Goal: Information Seeking & Learning: Learn about a topic

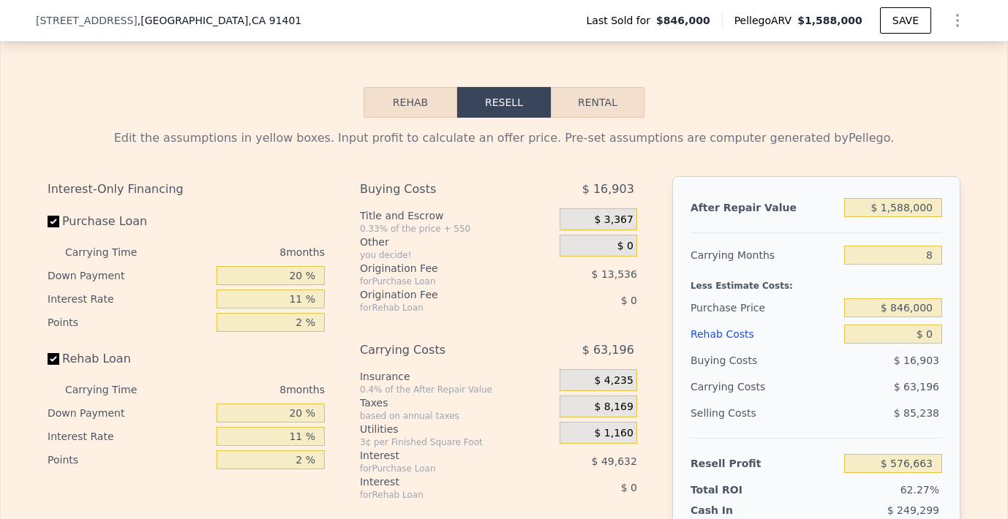
scroll to position [162, 0]
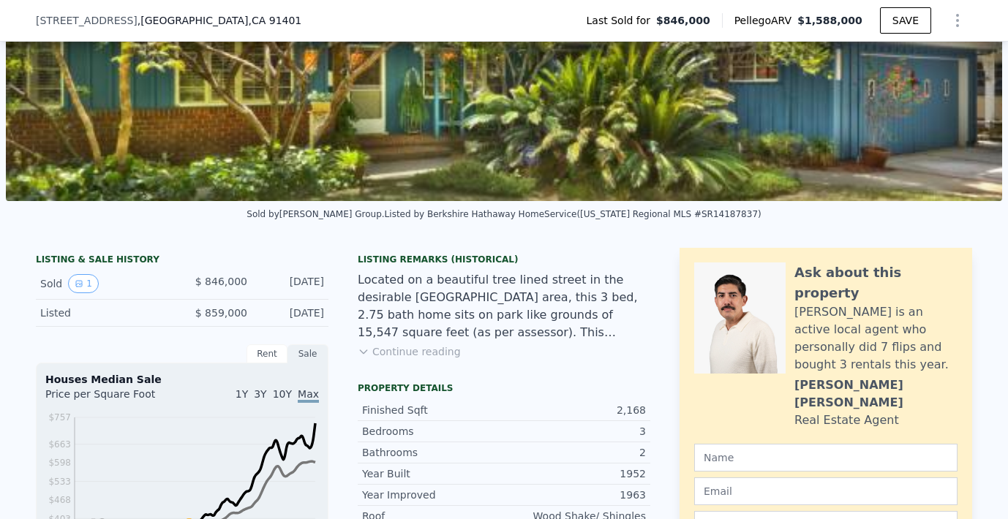
click at [433, 353] on button "Continue reading" at bounding box center [409, 351] width 103 height 15
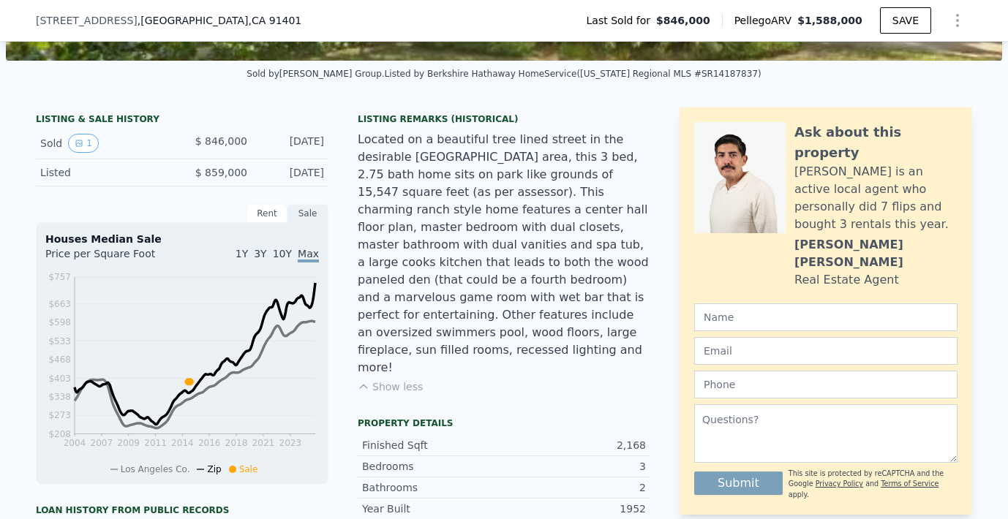
scroll to position [312, 0]
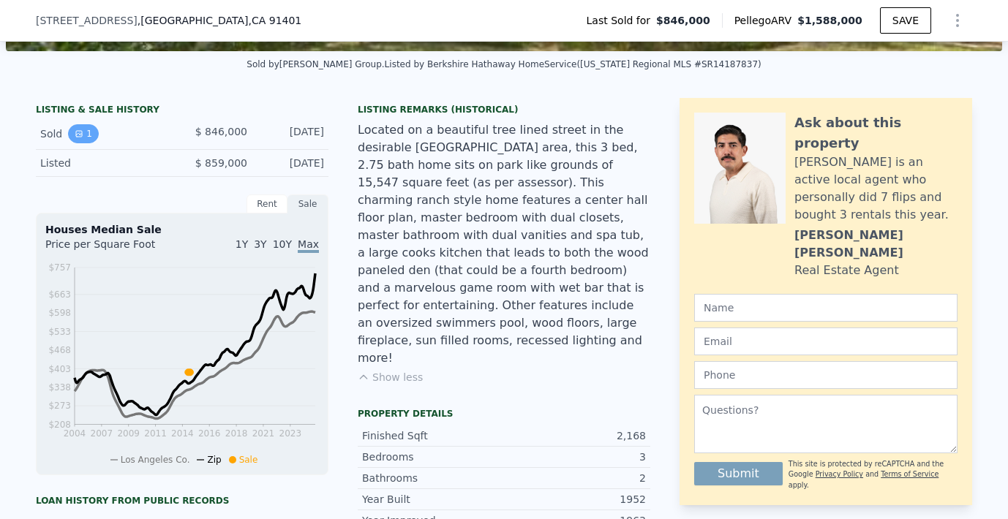
click at [83, 134] on button "1" at bounding box center [83, 133] width 31 height 19
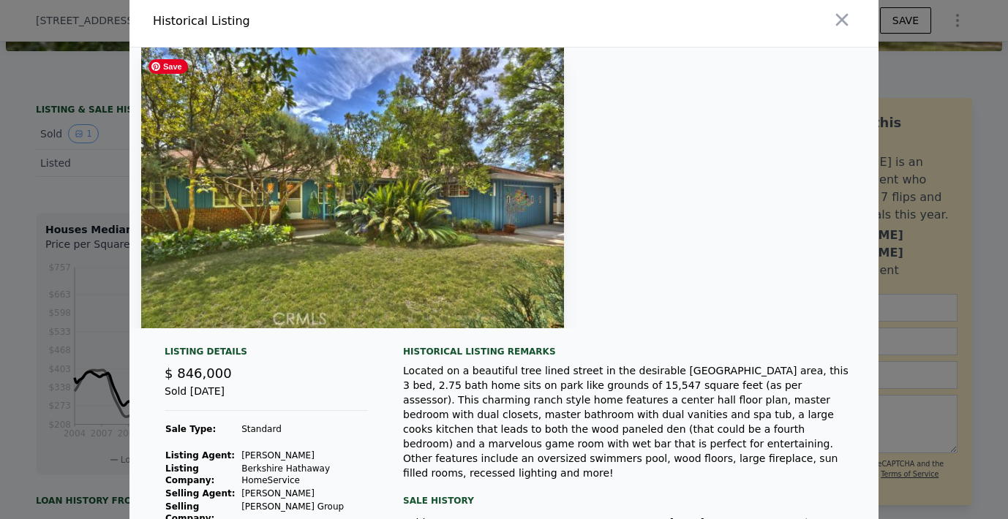
scroll to position [0, 0]
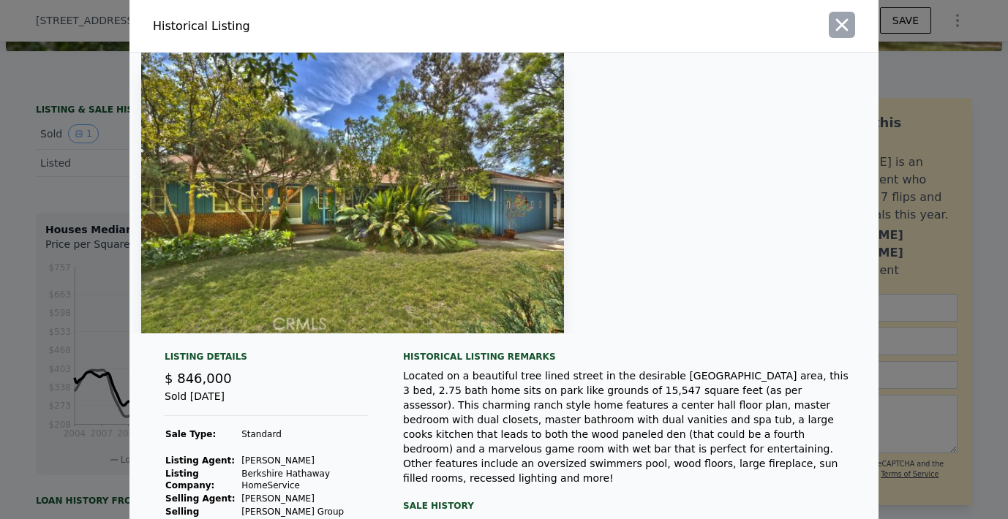
click at [832, 25] on icon "button" at bounding box center [841, 25] width 20 height 20
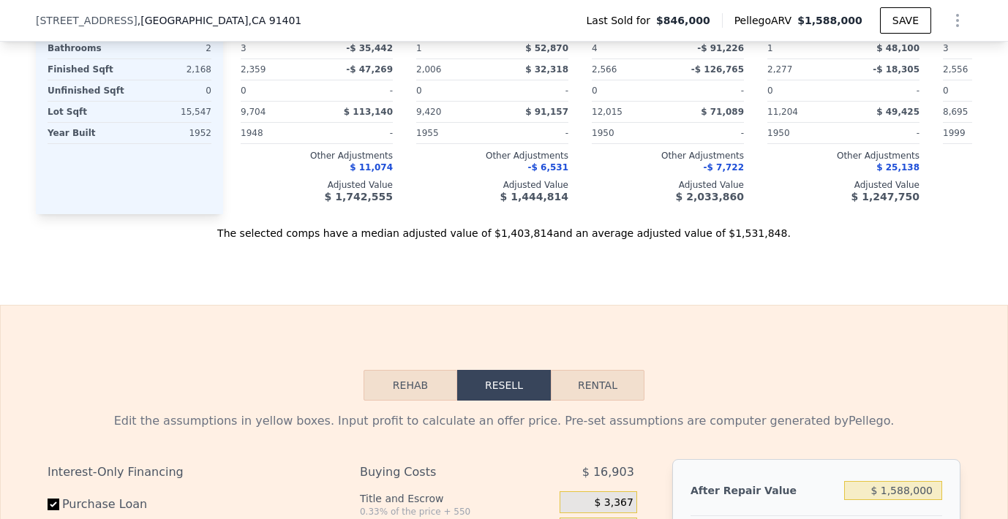
scroll to position [1722, 0]
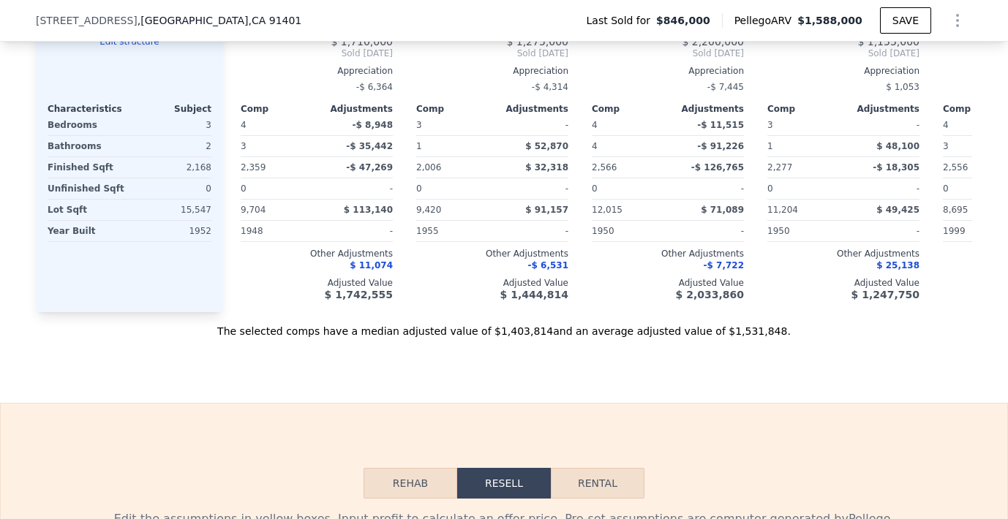
click at [414, 468] on button "Rehab" at bounding box center [410, 483] width 94 height 31
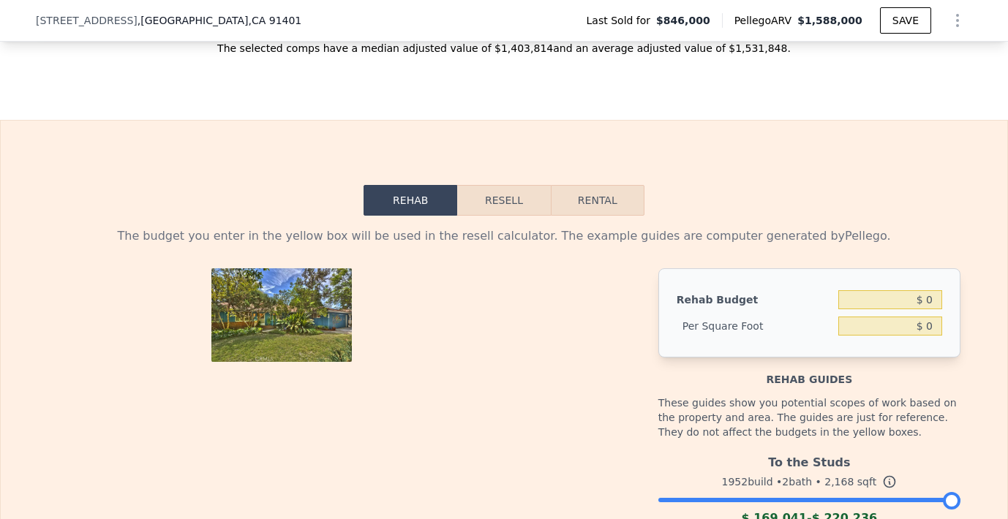
scroll to position [1997, 0]
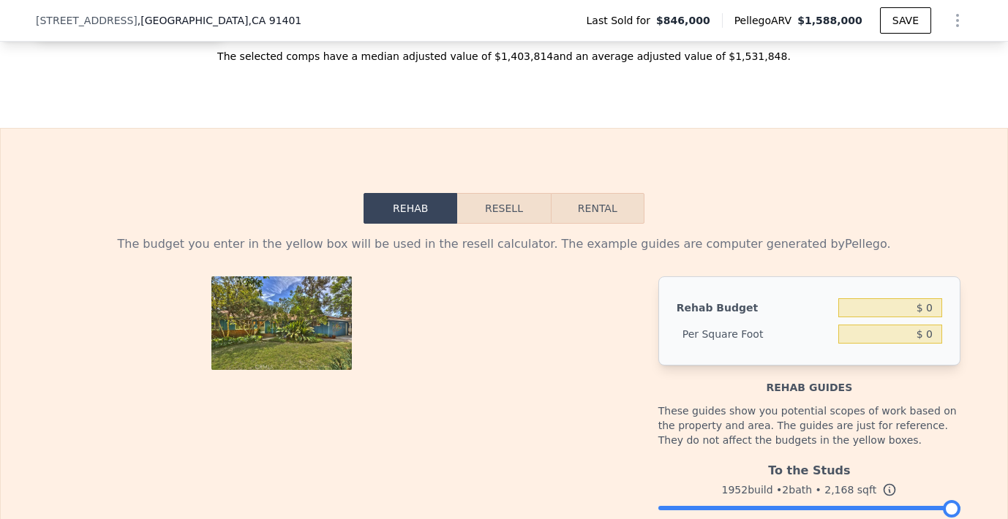
click at [585, 193] on button "Rental" at bounding box center [598, 208] width 94 height 31
select select "30"
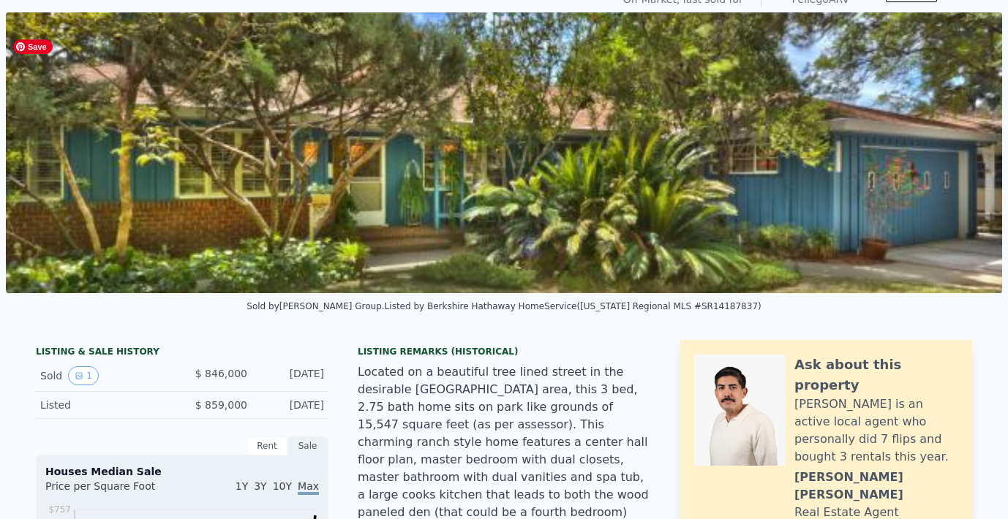
scroll to position [0, 0]
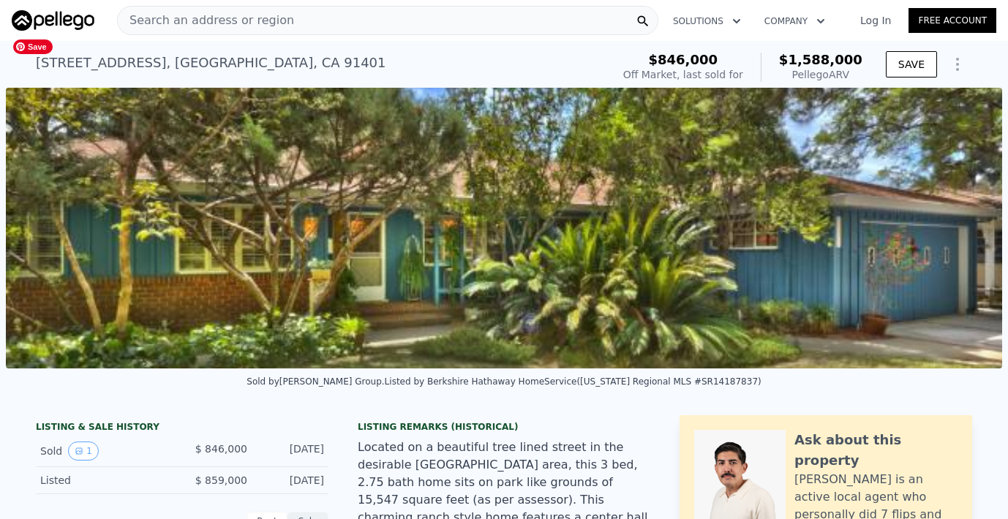
click at [837, 238] on img at bounding box center [504, 228] width 996 height 281
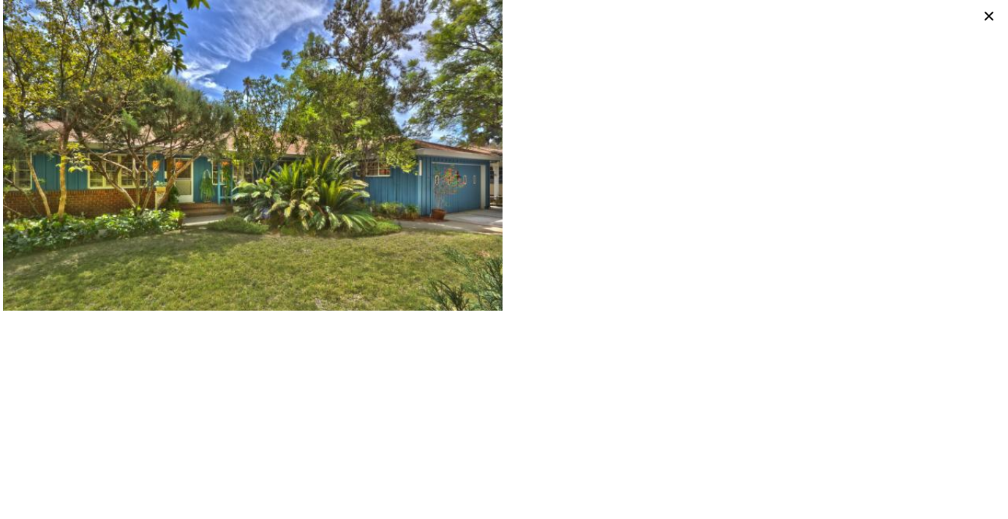
click at [988, 12] on icon at bounding box center [988, 16] width 20 height 20
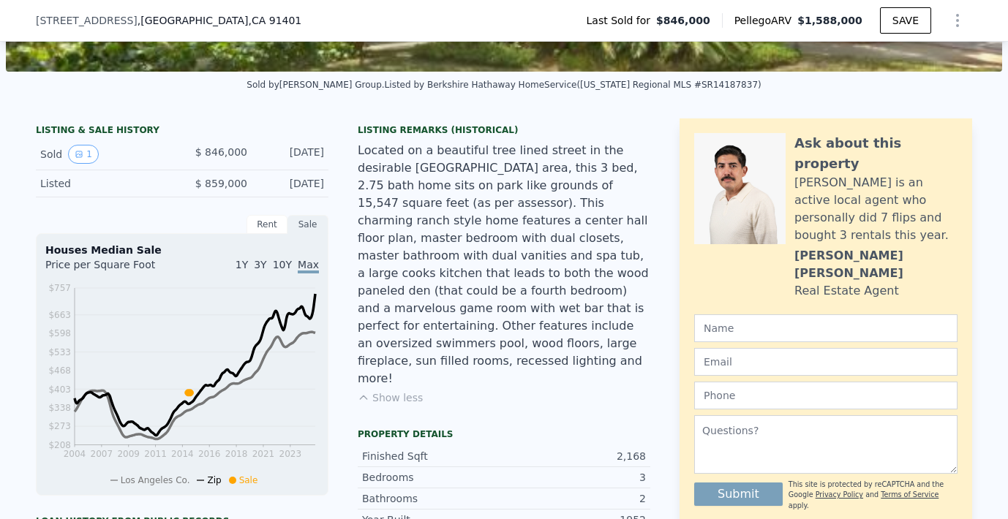
scroll to position [295, 0]
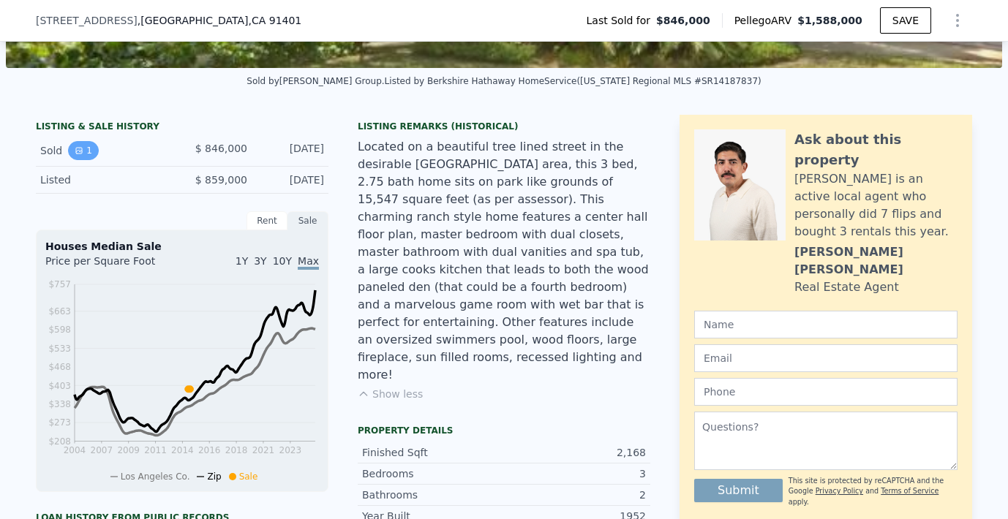
click at [76, 148] on icon "View historical data" at bounding box center [79, 150] width 9 height 9
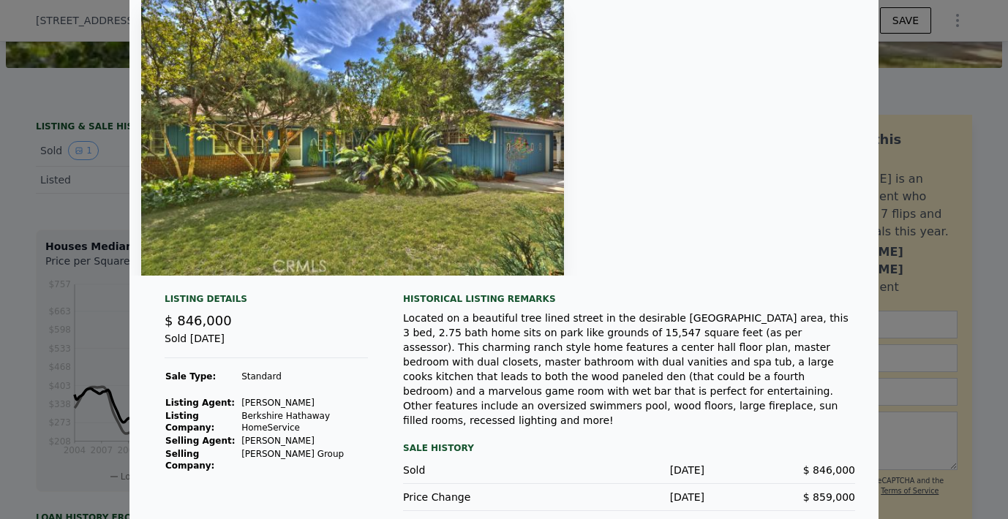
scroll to position [0, 0]
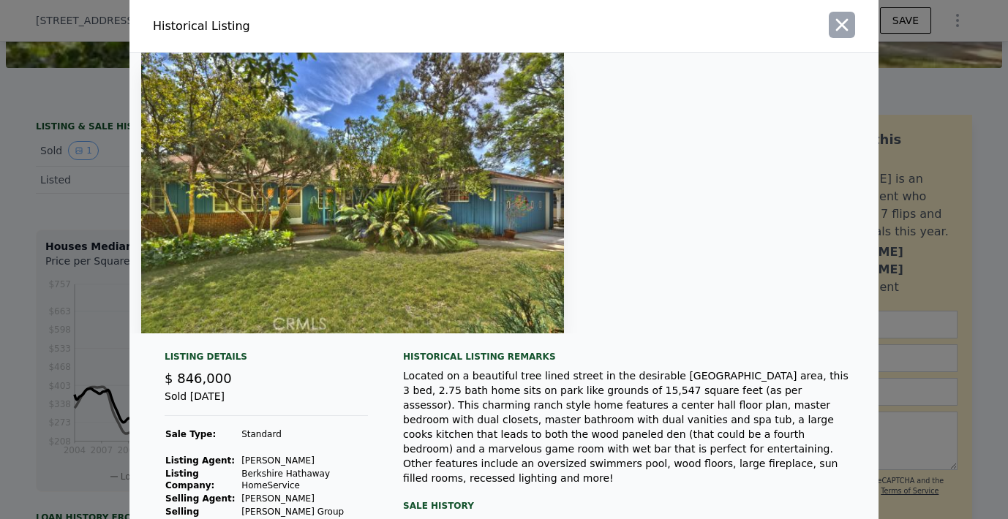
click at [836, 24] on icon "button" at bounding box center [841, 25] width 20 height 20
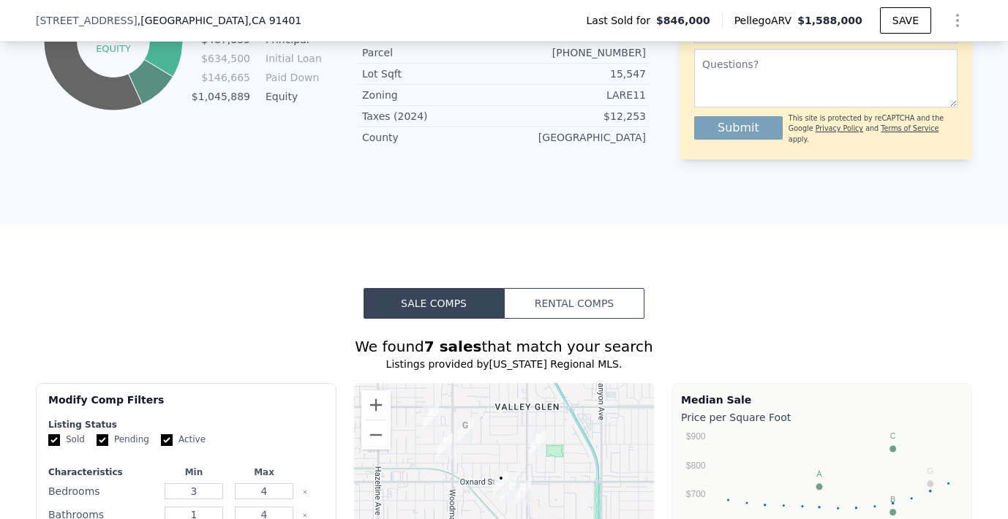
scroll to position [972, 0]
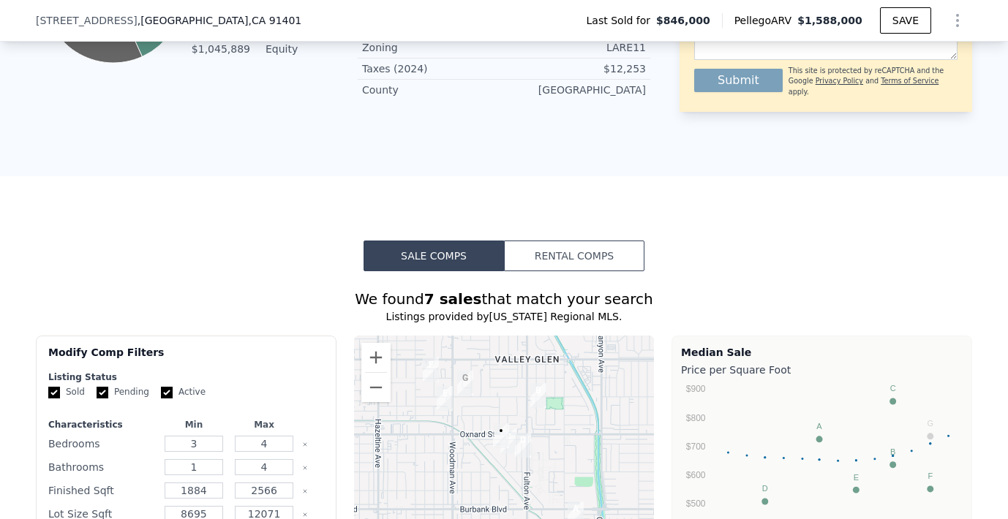
click at [545, 241] on button "Rental Comps" at bounding box center [574, 256] width 140 height 31
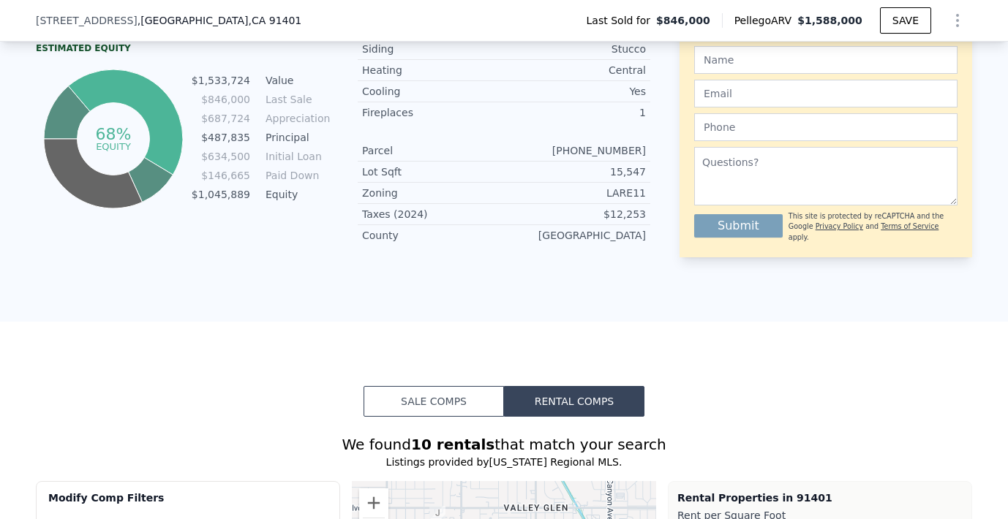
scroll to position [817, 0]
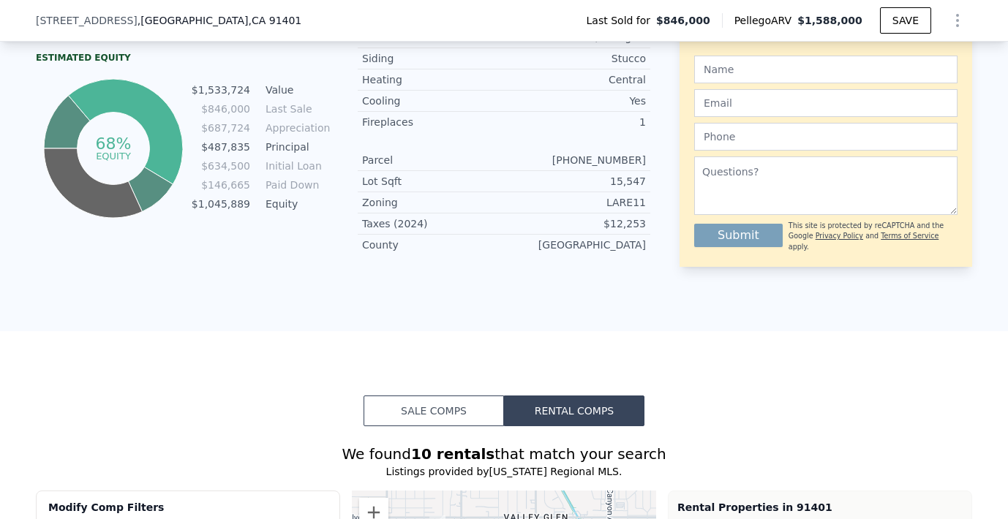
click at [413, 396] on button "Sale Comps" at bounding box center [433, 411] width 140 height 31
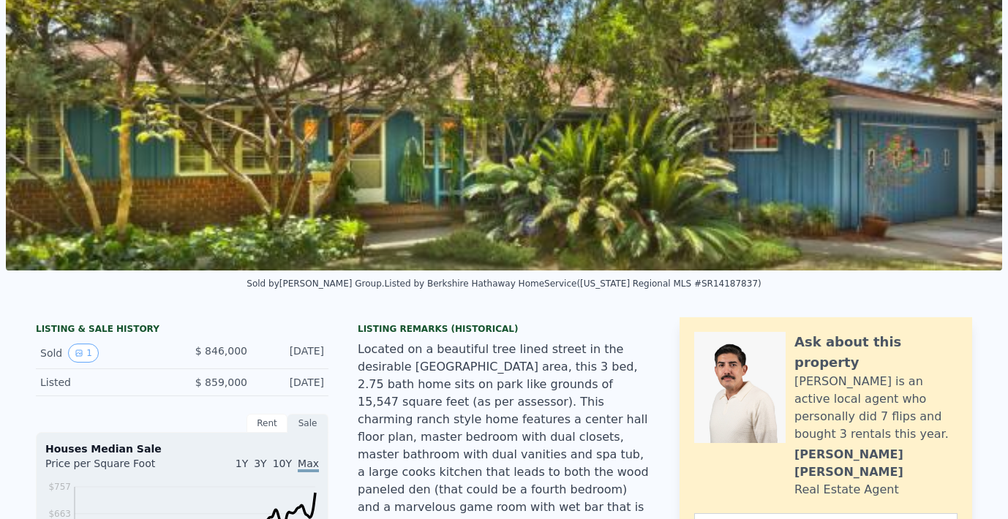
scroll to position [0, 0]
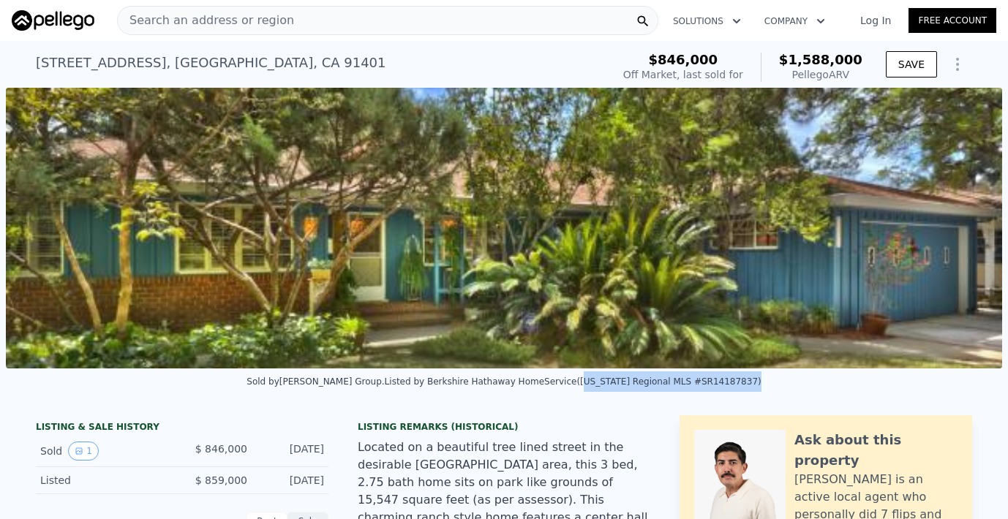
drag, startPoint x: 572, startPoint y: 381, endPoint x: 727, endPoint y: 388, distance: 155.2
click at [728, 388] on div "Sold by [PERSON_NAME] Group . Listed by Berkshire Hathaway HomeService ([US_STA…" at bounding box center [504, 386] width 1008 height 35
copy div "[US_STATE] Regional MLS #SR14187837"
click at [705, 396] on div "Sold by [PERSON_NAME] Group . Listed by Berkshire Hathaway HomeService ([US_STA…" at bounding box center [504, 386] width 1008 height 35
drag, startPoint x: 677, startPoint y: 383, endPoint x: 725, endPoint y: 385, distance: 47.6
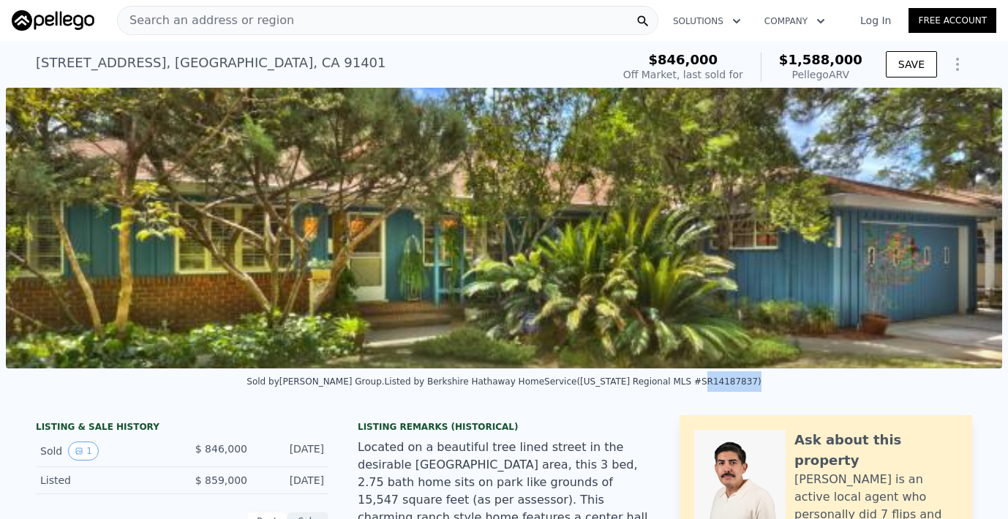
click at [725, 385] on div "Listed by Berkshire Hathaway HomeService ([US_STATE] Regional MLS #SR14187837)" at bounding box center [573, 382] width 377 height 10
copy div "SR14187837"
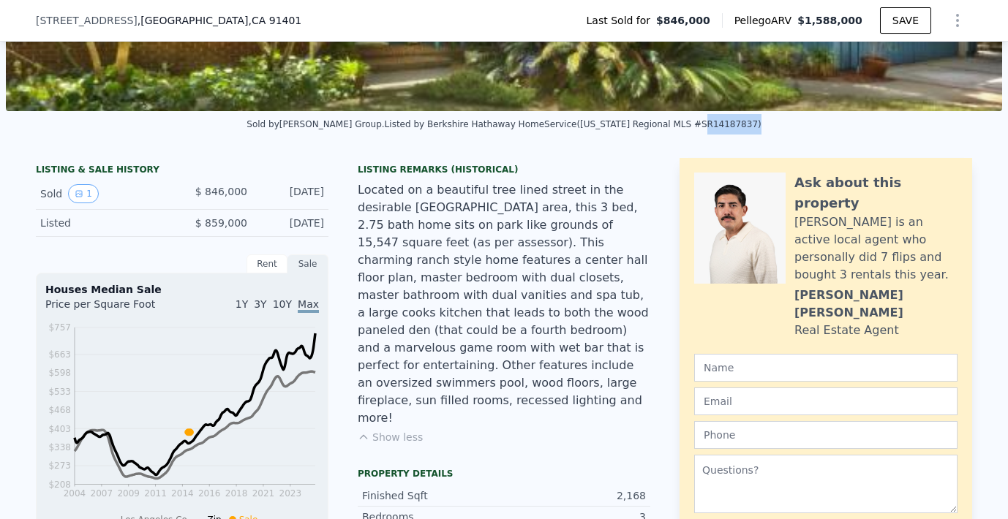
scroll to position [255, 0]
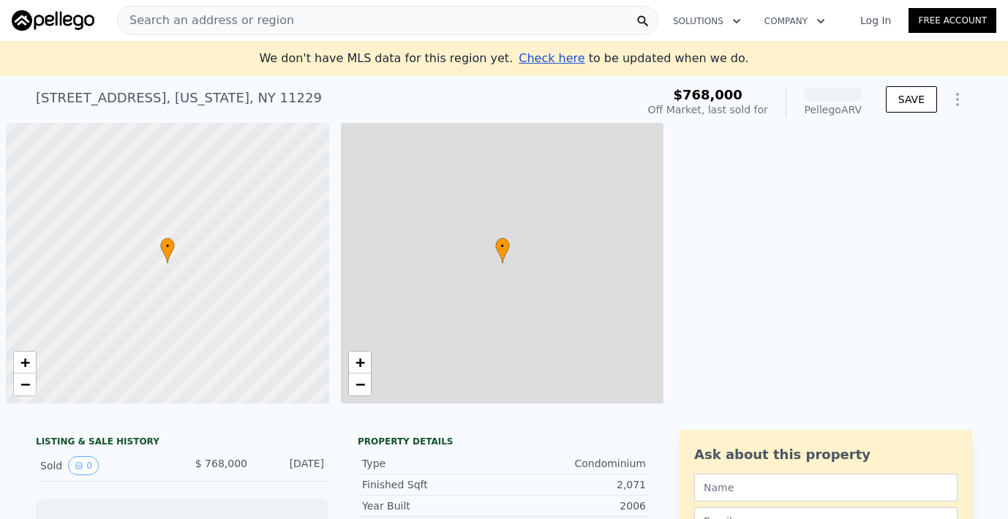
scroll to position [0, 6]
